Goal: Task Accomplishment & Management: Use online tool/utility

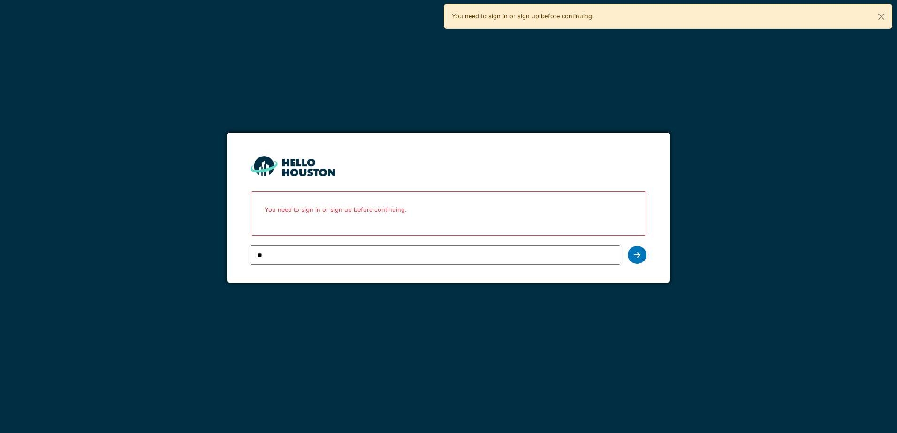
type input "**********"
click at [640, 256] on icon at bounding box center [637, 255] width 7 height 8
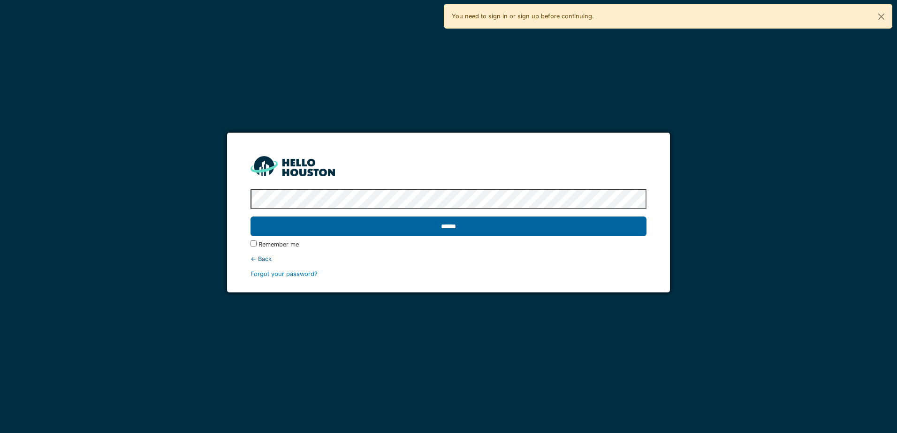
click at [450, 225] on input "******" at bounding box center [447, 227] width 395 height 20
